Goal: Transaction & Acquisition: Purchase product/service

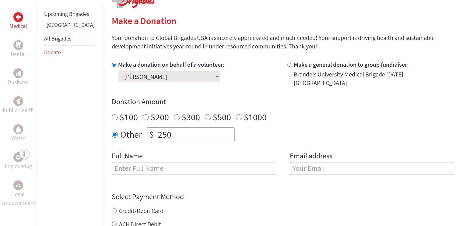
scroll to position [137, 0]
click at [205, 114] on input "$500" at bounding box center [208, 117] width 6 height 6
radio input "true"
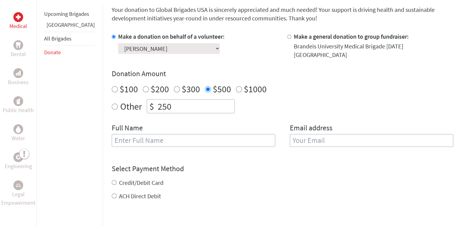
scroll to position [165, 0]
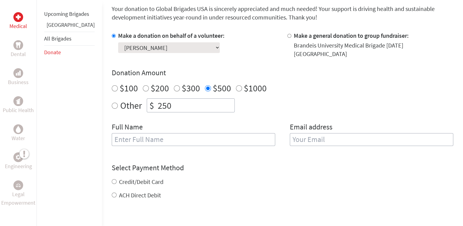
click at [150, 44] on select "Select a volunteer... [PERSON_NAME] [PERSON_NAME] [PERSON_NAME] [PERSON_NAME] […" at bounding box center [169, 47] width 102 height 11
click at [150, 49] on select "Select a volunteer... [PERSON_NAME] [PERSON_NAME] [PERSON_NAME] [PERSON_NAME] […" at bounding box center [169, 47] width 102 height 11
click at [187, 135] on input "text" at bounding box center [193, 139] width 163 height 13
type input "[PERSON_NAME]"
type input "[EMAIL_ADDRESS][DOMAIN_NAME]"
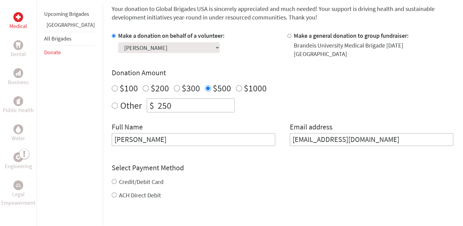
click at [112, 190] on form "Make a donation on behalf of a volunteer: Select a volunteer... [PERSON_NAME] […" at bounding box center [283, 152] width 342 height 242
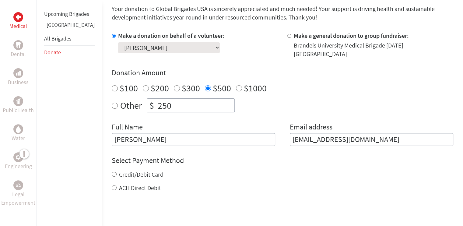
click at [112, 185] on input "ACH Direct Debit" at bounding box center [114, 187] width 5 height 5
radio input "true"
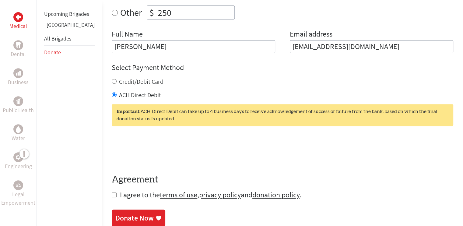
scroll to position [264, 0]
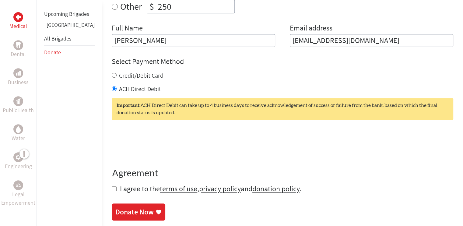
click at [112, 73] on input "Credit/Debit Card" at bounding box center [114, 75] width 5 height 5
radio input "true"
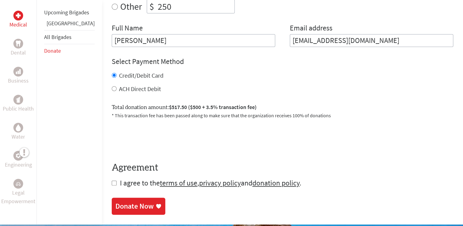
click at [112, 182] on form "Make a donation on behalf of a volunteer: Select a volunteer... [PERSON_NAME] […" at bounding box center [283, 59] width 342 height 255
click at [112, 180] on input "checkbox" at bounding box center [114, 182] width 5 height 5
checkbox input "true"
click at [130, 203] on div "Donate Now" at bounding box center [134, 207] width 38 height 10
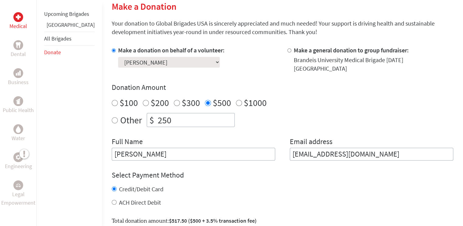
scroll to position [152, 0]
